Goal: Check status: Check status

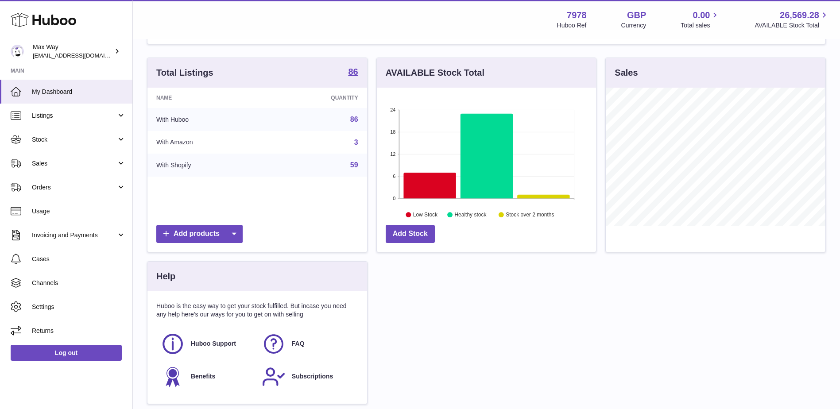
scroll to position [58, 0]
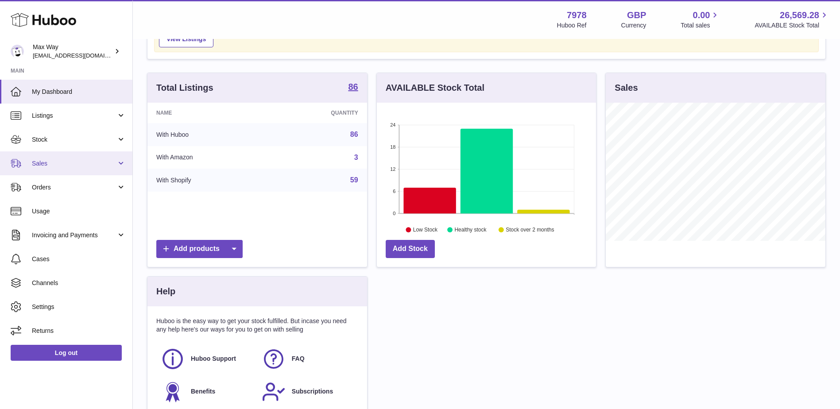
click at [84, 161] on span "Sales" at bounding box center [74, 163] width 85 height 8
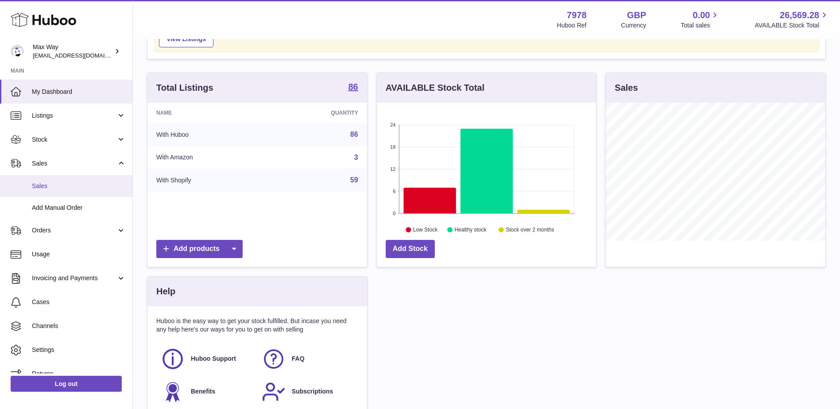
click at [67, 185] on span "Sales" at bounding box center [79, 186] width 94 height 8
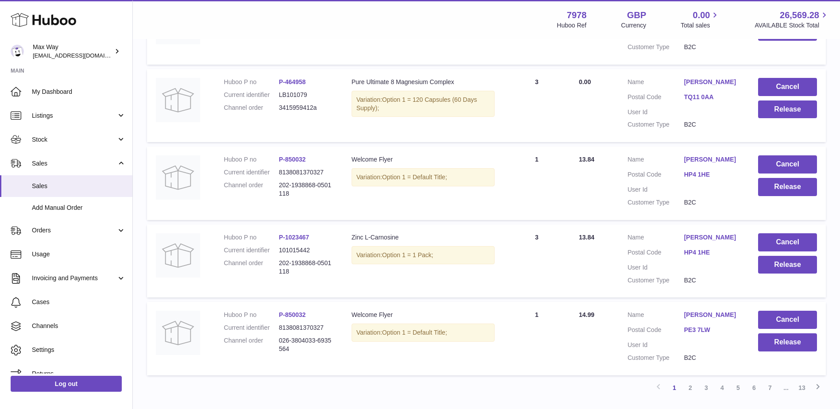
scroll to position [700, 0]
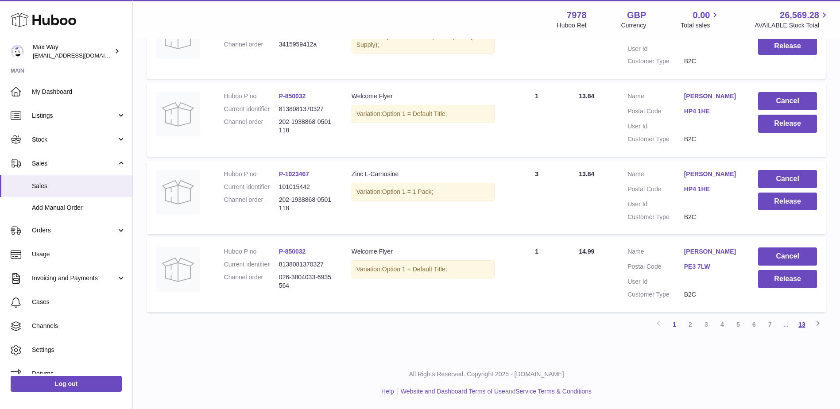
click at [800, 323] on link "13" at bounding box center [802, 324] width 16 height 16
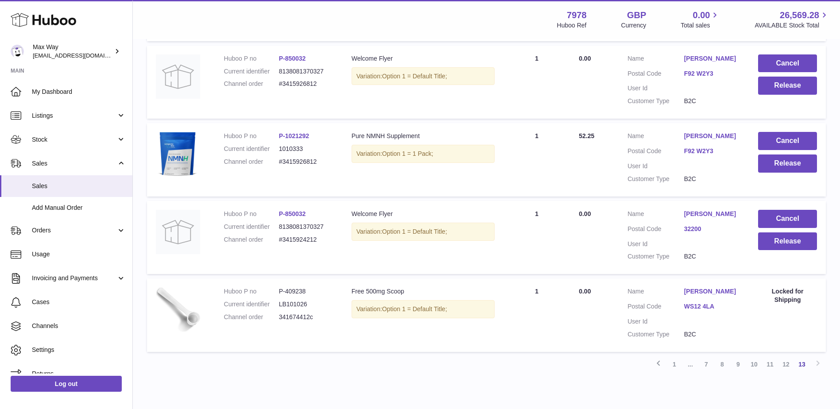
scroll to position [536, 0]
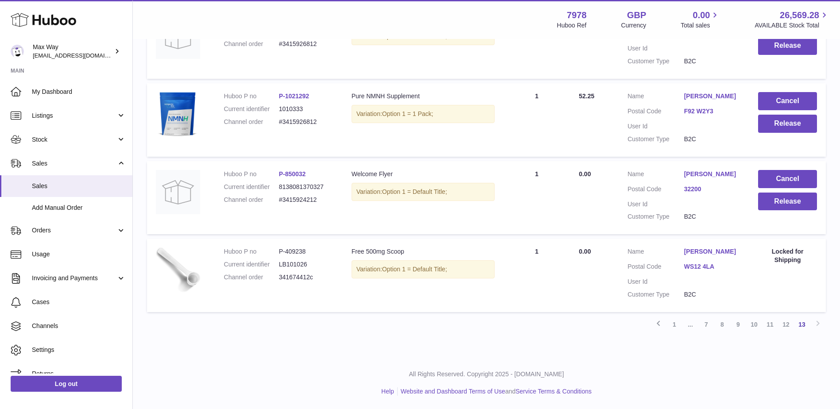
click at [817, 326] on div "Previous 1 ... 7 8 9 10 11 12 13 Next" at bounding box center [486, 324] width 679 height 16
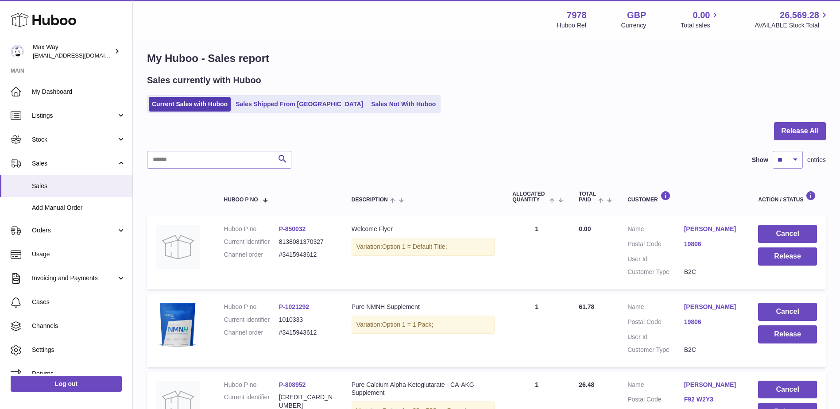
scroll to position [0, 0]
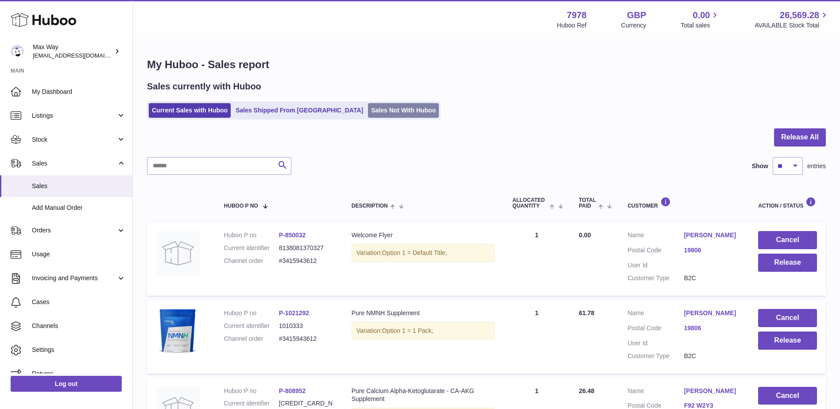
click at [368, 114] on link "Sales Not With Huboo" at bounding box center [403, 110] width 71 height 15
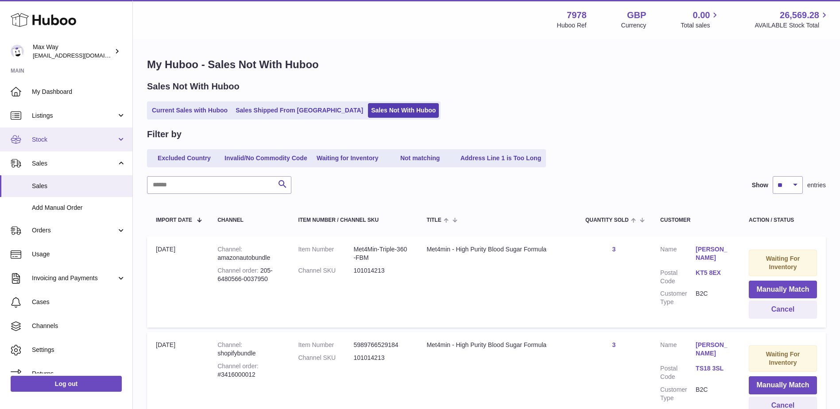
click at [51, 142] on span "Stock" at bounding box center [74, 139] width 85 height 8
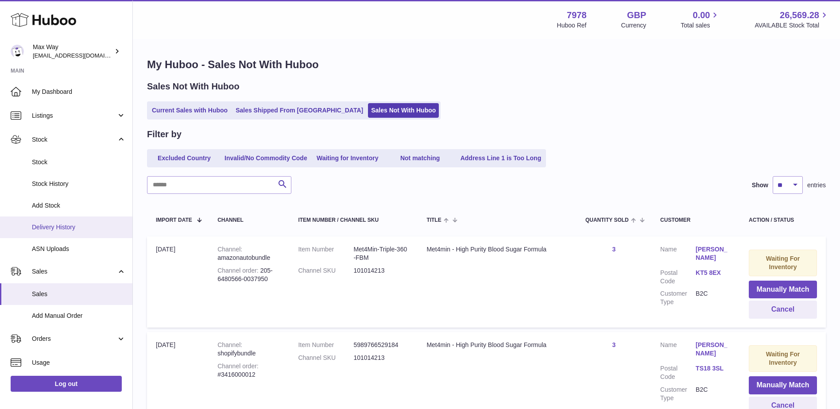
click at [65, 225] on span "Delivery History" at bounding box center [79, 227] width 94 height 8
